Goal: Find specific page/section: Find specific page/section

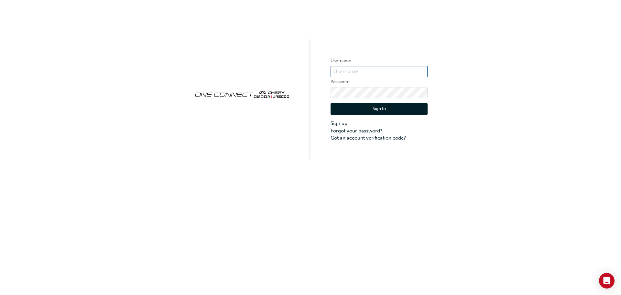
click at [356, 72] on input "text" at bounding box center [378, 71] width 97 height 11
type input "CHAU1912"
click button "Sign In" at bounding box center [378, 109] width 97 height 12
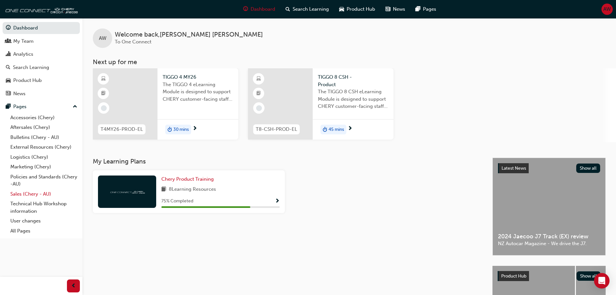
click at [39, 193] on link "Sales (Chery - AU)" at bounding box center [44, 194] width 72 height 10
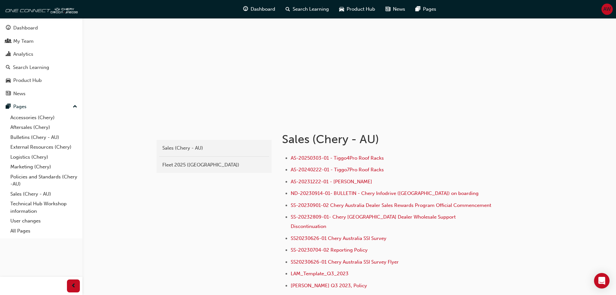
scroll to position [65, 0]
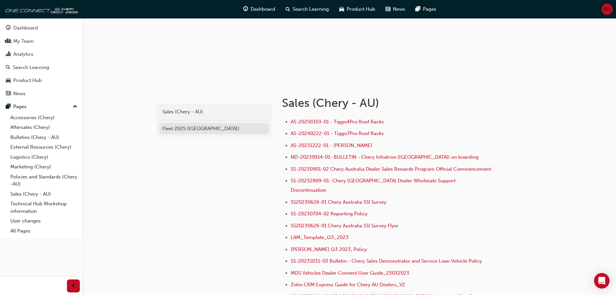
click at [215, 127] on div "Fleet 2025 ([GEOGRAPHIC_DATA])" at bounding box center [213, 128] width 103 height 7
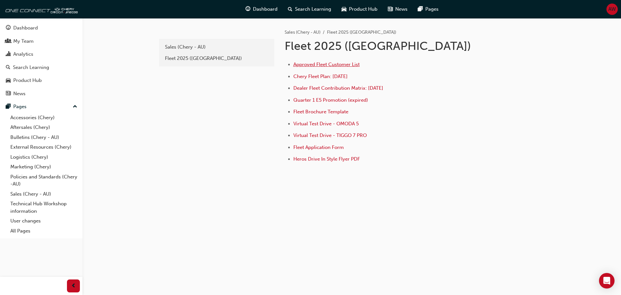
click at [335, 66] on span "Approved Fleet Customer List" at bounding box center [326, 64] width 66 height 6
